Goal: Transaction & Acquisition: Purchase product/service

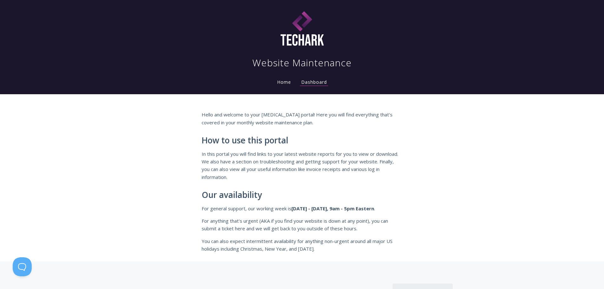
click at [288, 84] on link "Home" at bounding box center [284, 82] width 16 height 6
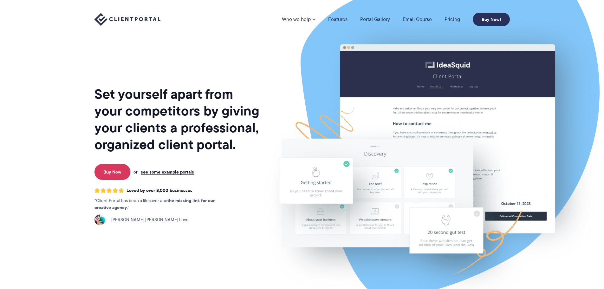
click at [492, 19] on link "Buy Now!" at bounding box center [491, 19] width 37 height 13
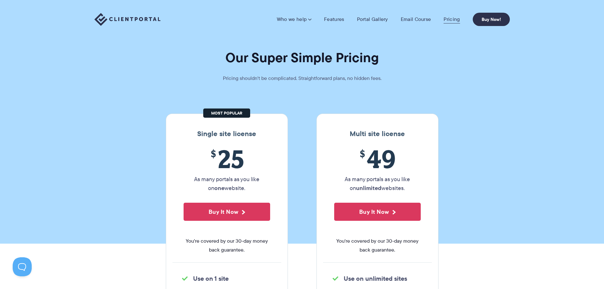
click at [459, 18] on link "Pricing" at bounding box center [452, 19] width 16 height 6
